Goal: Navigation & Orientation: Find specific page/section

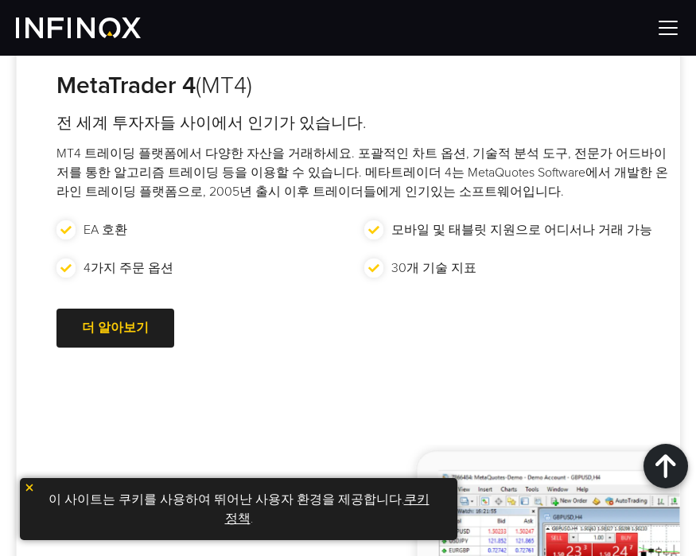
scroll to position [1113, 0]
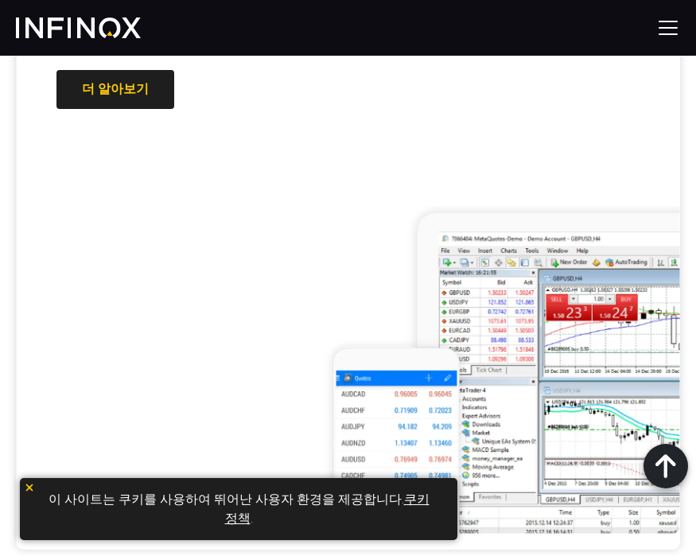
click at [31, 490] on img at bounding box center [29, 487] width 11 height 11
click at [31, 490] on div "MetaTrader 4 (MT4) 전 세계 투자자들 사이에서 인기가 있습니다. MT4 트레이딩 플랫폼에서 다양한 자산을 거래하세요. 포괄적인 …" at bounding box center [348, 163] width 663 height 772
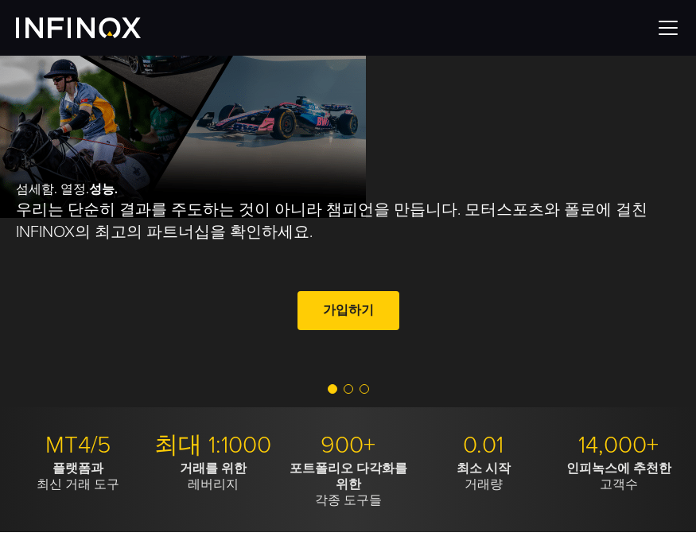
scroll to position [0, 0]
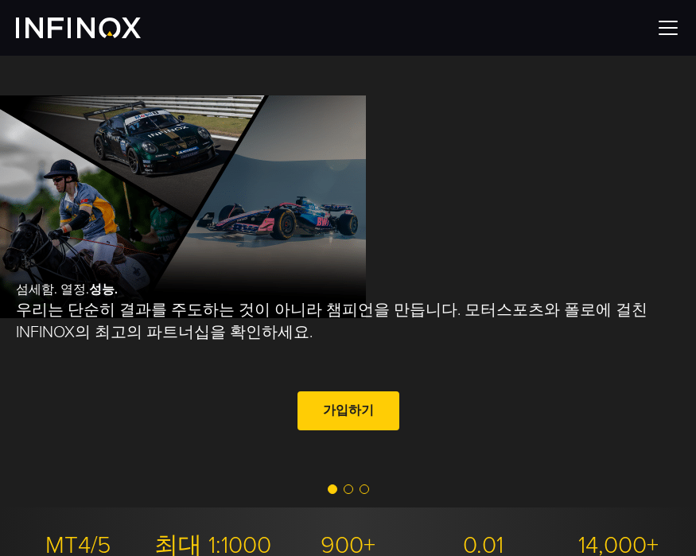
click at [668, 33] on img at bounding box center [668, 28] width 24 height 24
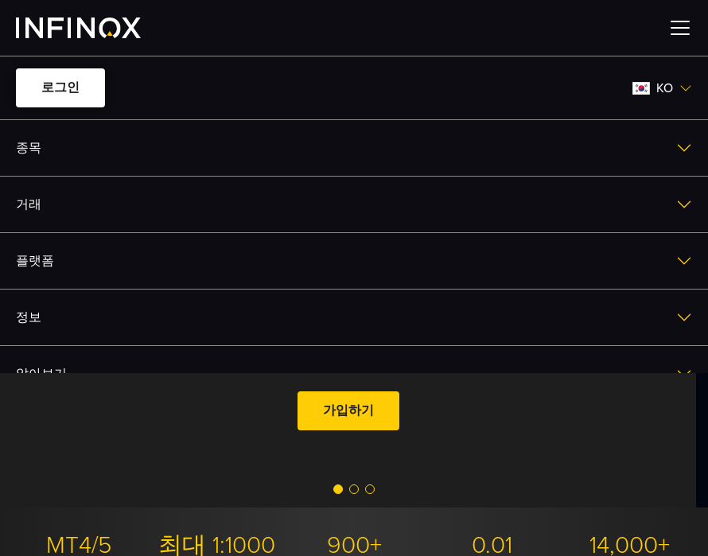
click at [72, 85] on link "로그인" at bounding box center [60, 87] width 89 height 39
